Goal: Task Accomplishment & Management: Manage account settings

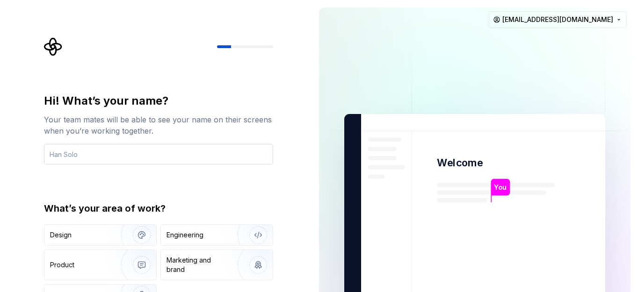
click at [90, 151] on input "text" at bounding box center [158, 154] width 229 height 21
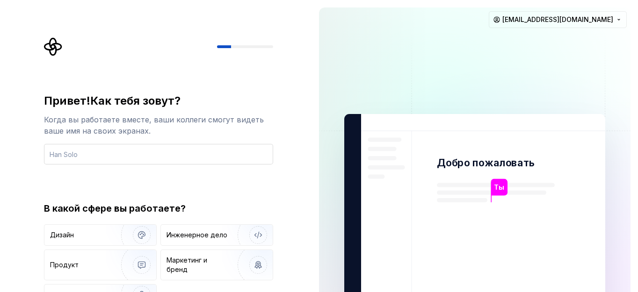
click at [107, 156] on input "text" at bounding box center [158, 154] width 229 height 21
type input "F"
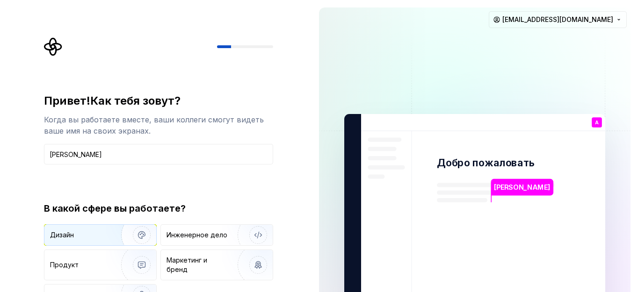
type input "Alex"
click at [81, 237] on div "Дизайн" at bounding box center [80, 235] width 61 height 9
click at [167, 173] on div "Привет! Как тебя зовут? Когда вы работаете вместе, ваши коллеги смогут видеть в…" at bounding box center [158, 200] width 229 height 212
click at [240, 45] on div at bounding box center [245, 46] width 56 height 3
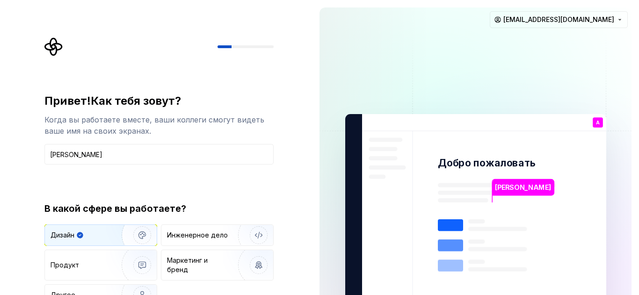
click at [363, 130] on img at bounding box center [475, 211] width 379 height 442
click at [445, 240] on rect at bounding box center [450, 246] width 25 height 12
click at [447, 264] on rect at bounding box center [450, 266] width 25 height 12
click at [510, 185] on ya-tr-span "[PERSON_NAME]" at bounding box center [523, 187] width 56 height 8
click at [263, 40] on div at bounding box center [158, 46] width 229 height 19
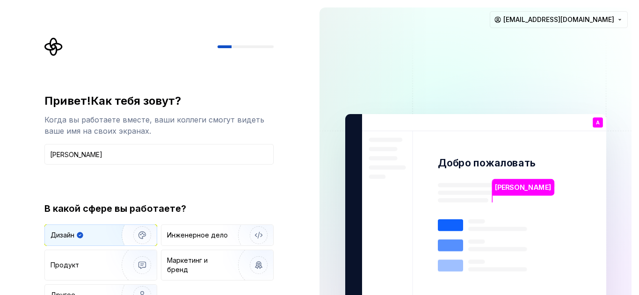
click at [562, 13] on html "Привет! Как тебя зовут? Когда вы работаете вместе, ваши коллеги смогут видеть в…" at bounding box center [319, 147] width 639 height 295
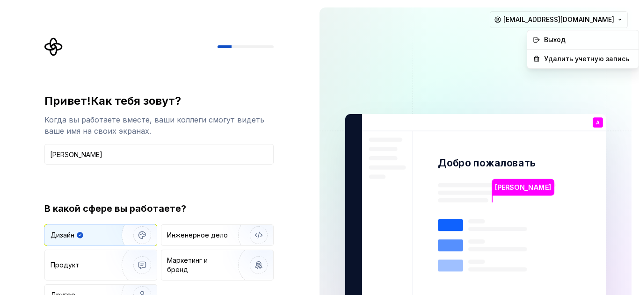
click at [450, 73] on html "Привет! Как тебя зовут? Когда вы работаете вместе, ваши коллеги смогут видеть в…" at bounding box center [319, 147] width 639 height 295
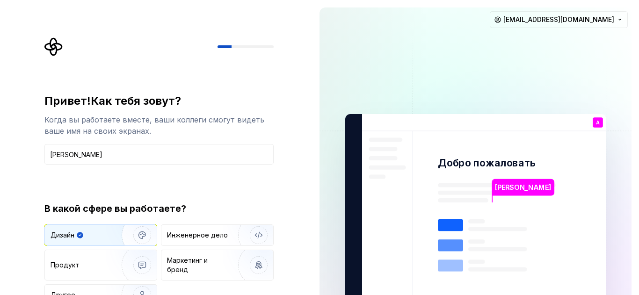
click at [246, 45] on div at bounding box center [246, 46] width 56 height 3
click at [55, 46] on icon "Supernova Logo" at bounding box center [53, 47] width 18 height 18
click at [65, 153] on input "Alex" at bounding box center [158, 154] width 229 height 21
click at [82, 261] on div "Продукт" at bounding box center [84, 265] width 66 height 9
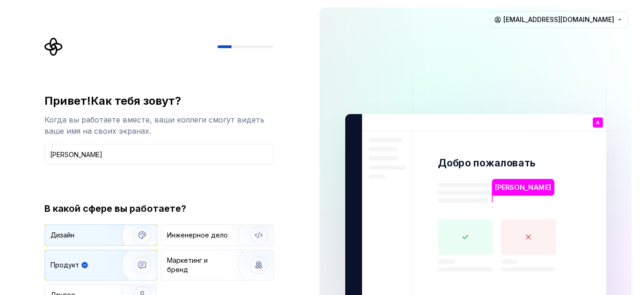
click at [81, 237] on div "Дизайн" at bounding box center [81, 235] width 61 height 9
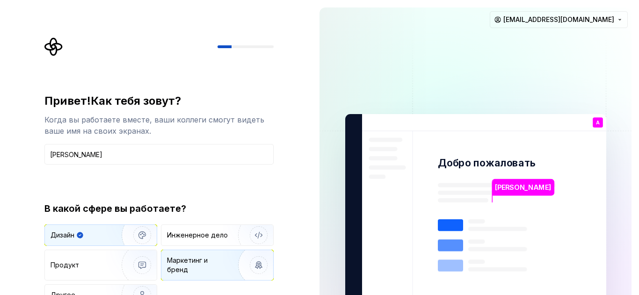
click at [229, 262] on img "button" at bounding box center [253, 265] width 60 height 63
click at [62, 239] on ya-tr-span "Дизайн" at bounding box center [63, 235] width 24 height 8
click at [461, 240] on rect at bounding box center [450, 246] width 25 height 12
click at [444, 263] on rect at bounding box center [450, 266] width 25 height 12
click at [504, 183] on ya-tr-span "[PERSON_NAME]" at bounding box center [523, 187] width 56 height 8
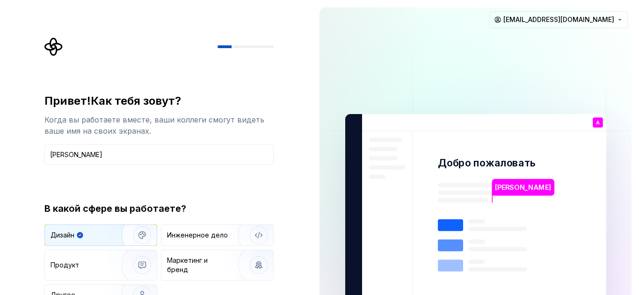
click at [598, 124] on div "Ты" at bounding box center [597, 130] width 15 height 12
click at [252, 45] on div at bounding box center [158, 46] width 229 height 19
click at [51, 49] on icon "Supernova Logo" at bounding box center [53, 46] width 19 height 19
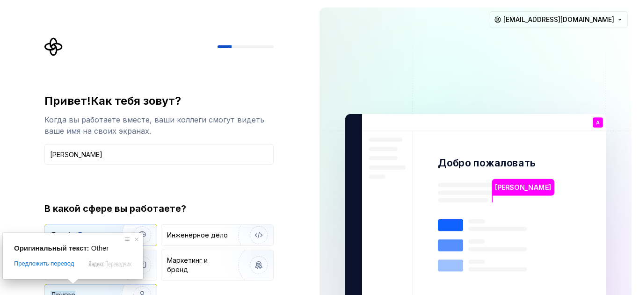
click at [66, 291] on ya-tr-span "Другое" at bounding box center [63, 295] width 25 height 8
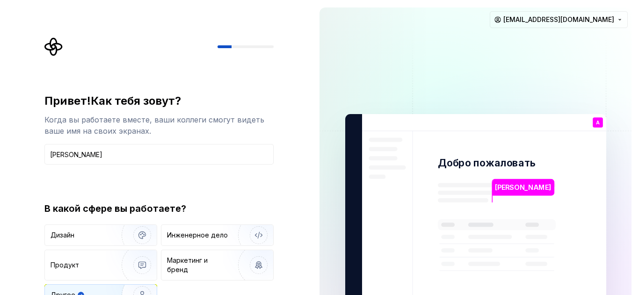
click at [135, 282] on img "button" at bounding box center [136, 295] width 60 height 63
click at [141, 284] on img "button" at bounding box center [136, 295] width 60 height 63
click at [503, 187] on ya-tr-span "[PERSON_NAME]" at bounding box center [523, 187] width 56 height 8
click at [237, 44] on div at bounding box center [158, 46] width 229 height 19
click at [55, 49] on icon "Supernova Logo" at bounding box center [53, 46] width 19 height 19
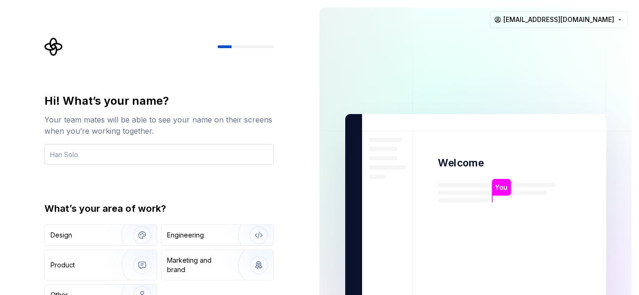
click at [110, 161] on input "text" at bounding box center [158, 154] width 229 height 21
click at [82, 290] on div "Other" at bounding box center [101, 295] width 112 height 21
click at [243, 46] on div at bounding box center [246, 46] width 56 height 3
click at [588, 21] on html "Hi! What’s your name? Your team mates will be able to see your name on their sc…" at bounding box center [319, 147] width 639 height 295
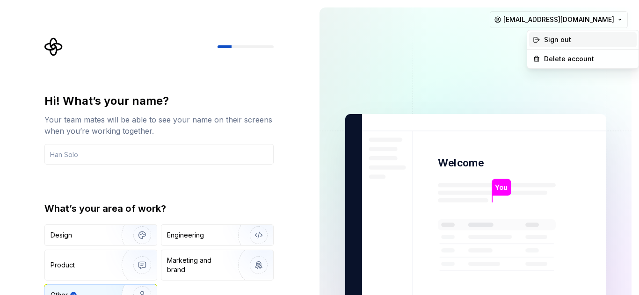
click at [559, 36] on div "Sign out" at bounding box center [588, 39] width 89 height 9
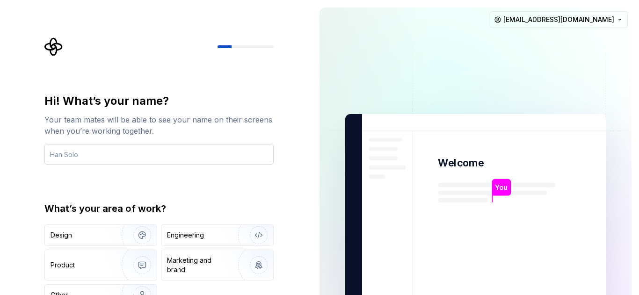
click at [115, 150] on input "text" at bounding box center [158, 154] width 229 height 21
type input "F"
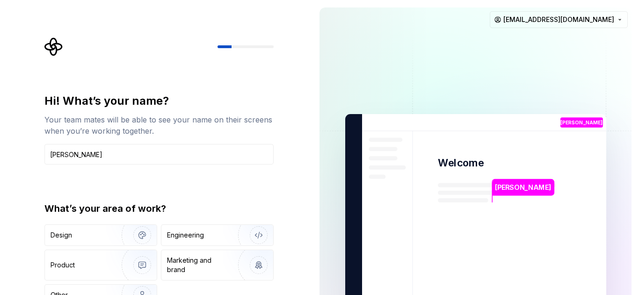
type input "[PERSON_NAME]"
click at [601, 121] on div "А You" at bounding box center [581, 122] width 43 height 10
click at [82, 291] on div "Other" at bounding box center [78, 295] width 55 height 9
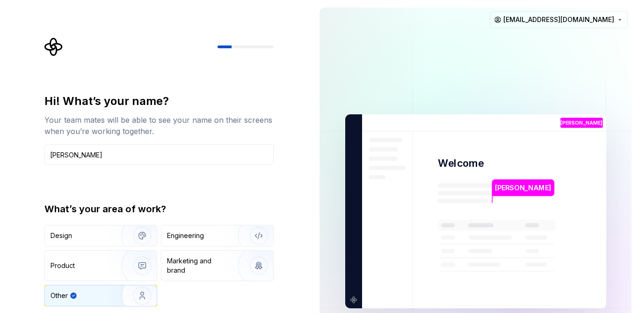
click at [277, 160] on div "Hi! What’s your name? Your team mates will be able to see your name on their sc…" at bounding box center [162, 187] width 246 height 300
click at [351, 295] on img at bounding box center [475, 211] width 379 height 442
click at [465, 133] on img at bounding box center [475, 211] width 379 height 442
click at [246, 48] on div at bounding box center [246, 46] width 56 height 3
click at [103, 151] on input "[PERSON_NAME]" at bounding box center [158, 154] width 229 height 21
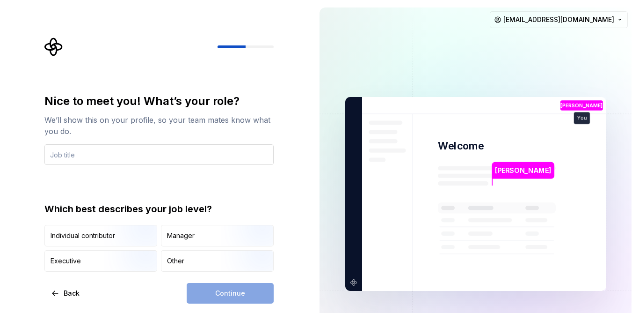
click at [121, 154] on input "text" at bounding box center [158, 154] width 229 height 21
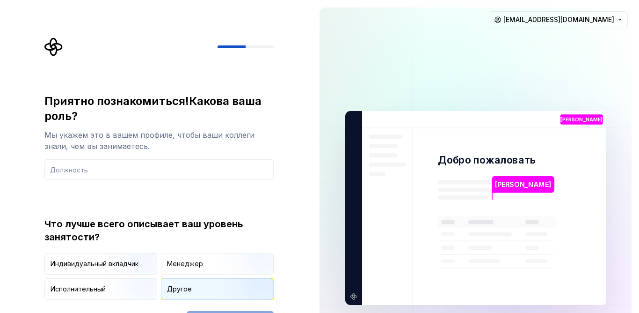
click at [192, 290] on div "Другое" at bounding box center [217, 288] width 112 height 21
click at [112, 168] on input "text" at bounding box center [158, 169] width 229 height 21
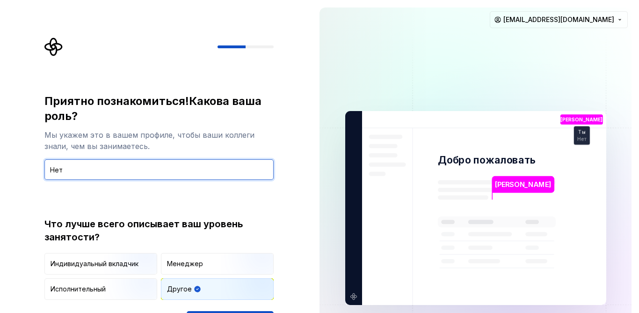
type input "Нет"
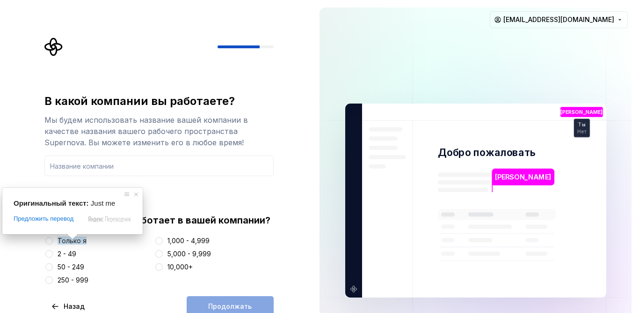
click at [70, 239] on span at bounding box center [72, 236] width 12 height 6
click at [51, 238] on button "Только я" at bounding box center [48, 240] width 7 height 7
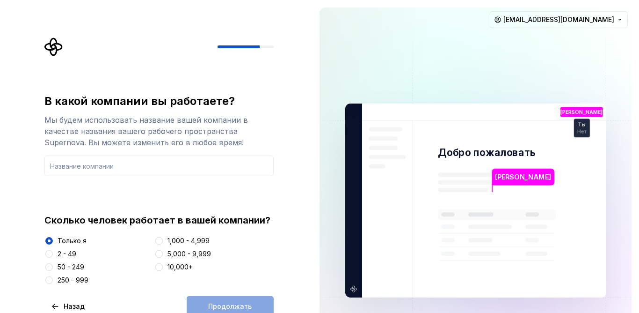
click at [214, 295] on div "Продолжать" at bounding box center [230, 306] width 87 height 21
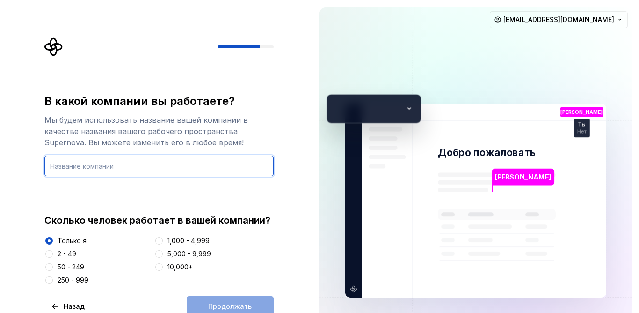
click at [136, 168] on input "text" at bounding box center [158, 165] width 229 height 21
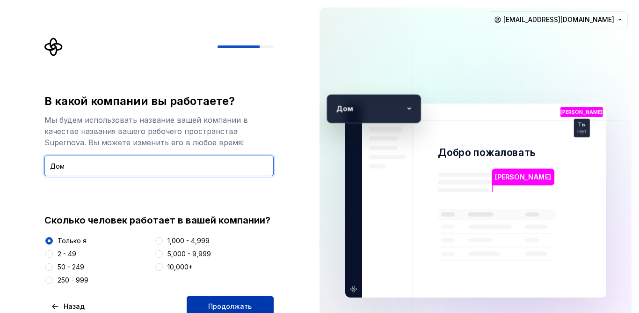
type input "Дом"
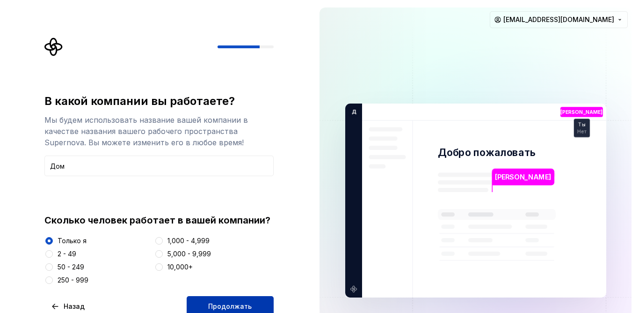
click at [222, 295] on body "В какой компании вы работаете? Мы будем использовать название вашей компании в …" at bounding box center [319, 156] width 639 height 313
click at [216, 295] on ya-tr-span "Продолжать" at bounding box center [230, 306] width 44 height 8
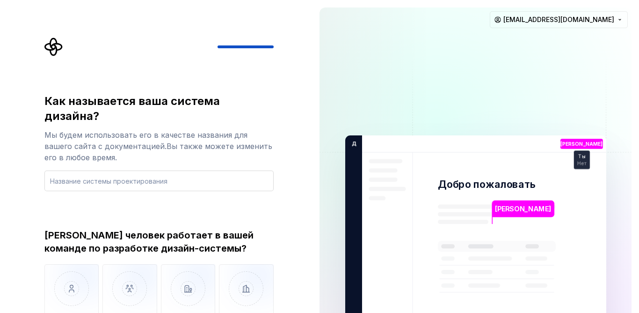
click at [140, 170] on input "text" at bounding box center [158, 180] width 229 height 21
click at [130, 170] on input "text" at bounding box center [158, 180] width 229 height 21
type input "Избушка"
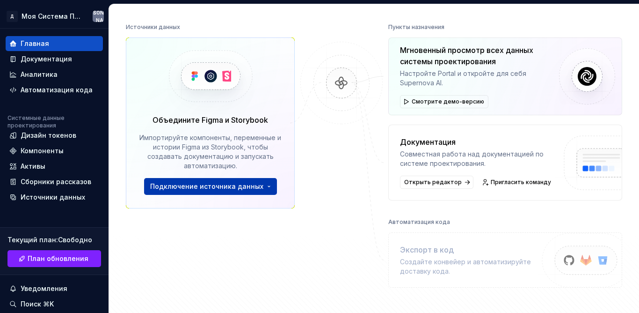
click at [231, 188] on ya-tr-span "Подключение источника данных" at bounding box center [206, 186] width 113 height 8
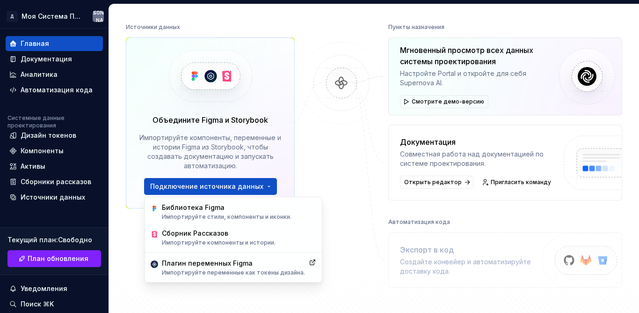
click at [319, 207] on div at bounding box center [342, 154] width 94 height 267
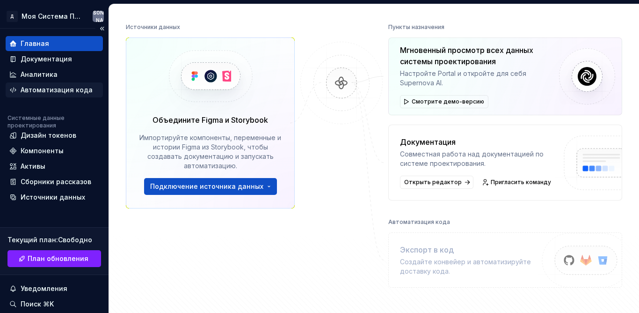
click at [65, 93] on ya-tr-span "Автоматизация кода" at bounding box center [57, 90] width 72 height 8
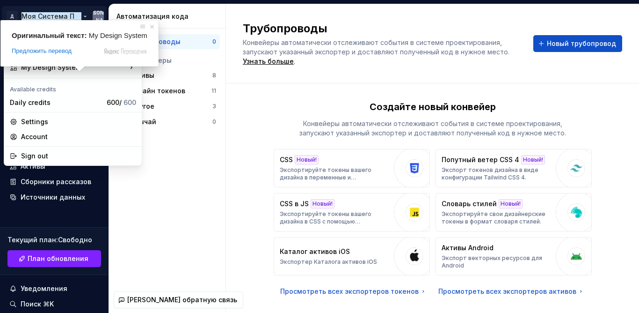
click at [36, 19] on html "Д Моя Система Проектирования А Главная Документация Аналитика Автоматизация код…" at bounding box center [319, 156] width 639 height 313
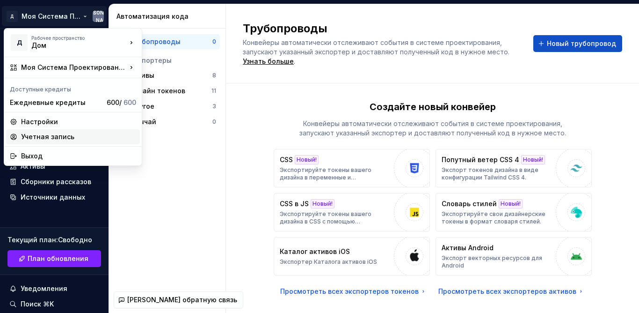
click at [45, 135] on ya-tr-span "Учетная запись" at bounding box center [78, 136] width 115 height 9
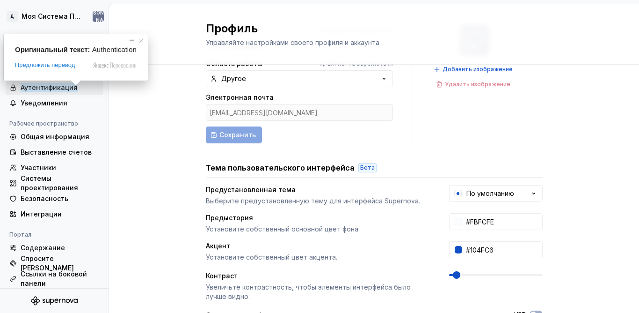
click at [67, 87] on ya-tr-span "Аутентификация" at bounding box center [49, 87] width 57 height 9
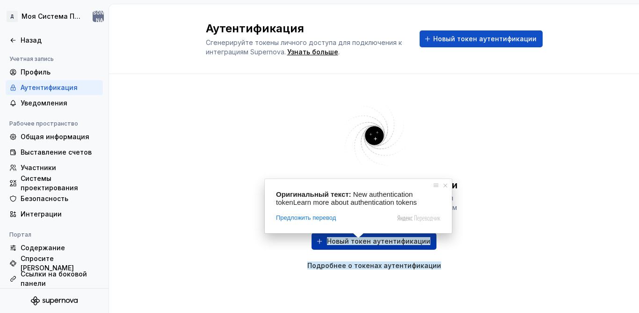
click at [357, 239] on body "Д Моя Система Проектирования А Назад Учетная запись Профиль Аутентификация Увед…" at bounding box center [319, 156] width 639 height 313
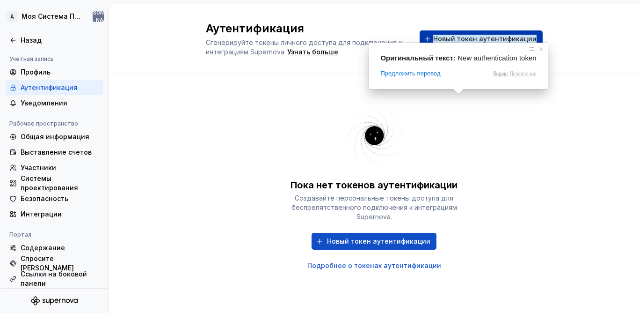
click at [481, 36] on ya-tr-span "Новый токен аутентификации" at bounding box center [484, 39] width 103 height 8
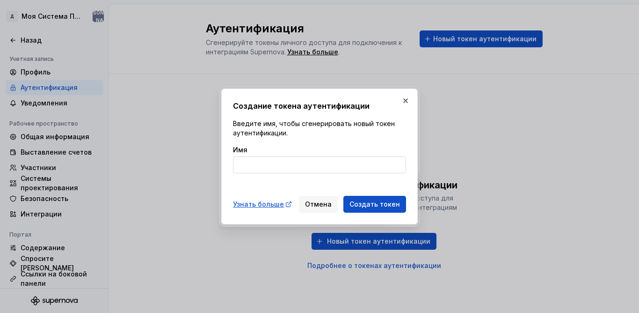
click at [264, 166] on input "Имя" at bounding box center [319, 164] width 173 height 17
type input "ы"
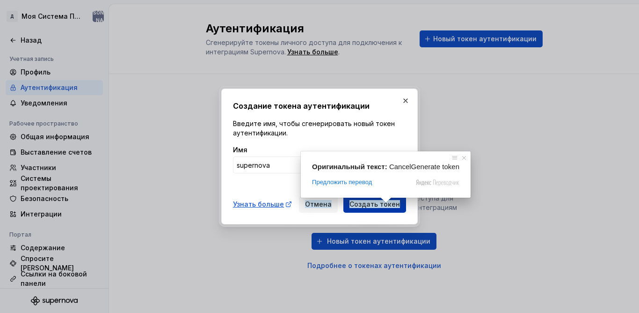
type input "supernova"
click at [374, 202] on ya-tr-span "Создать токен" at bounding box center [375, 204] width 51 height 8
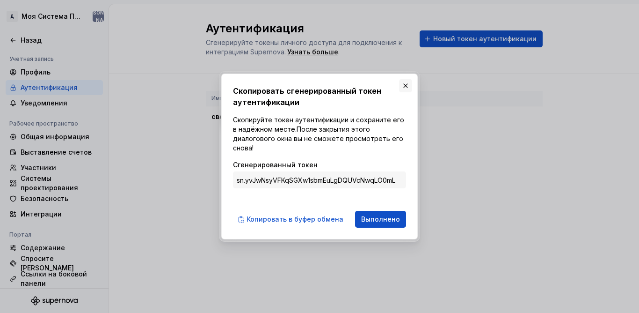
click at [405, 87] on button "button" at bounding box center [405, 85] width 13 height 13
